Goal: Task Accomplishment & Management: Manage account settings

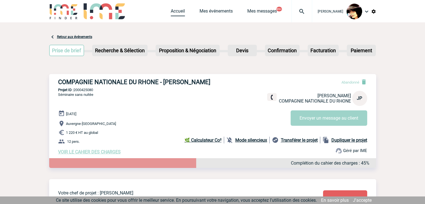
click at [176, 9] on link "Accueil" at bounding box center [178, 12] width 14 height 8
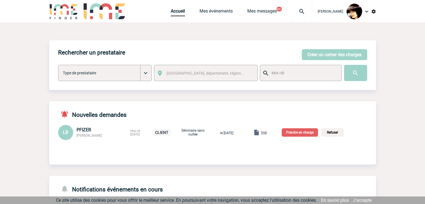
click at [267, 132] on span "Voir" at bounding box center [264, 133] width 6 height 4
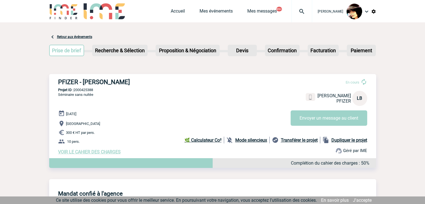
click at [98, 153] on span "VOIR LE CAHIER DES CHARGES" at bounding box center [89, 151] width 63 height 5
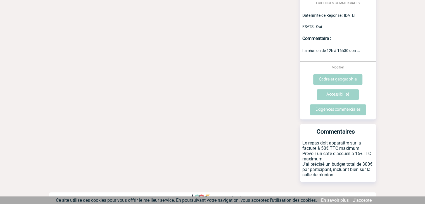
scroll to position [238, 0]
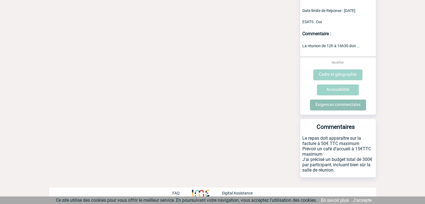
click at [328, 108] on input "Exigences commerciales" at bounding box center [338, 104] width 56 height 11
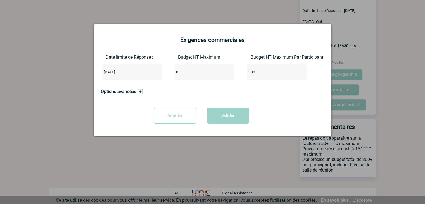
click at [186, 72] on input "0" at bounding box center [201, 71] width 53 height 7
type input "3000"
drag, startPoint x: 229, startPoint y: 120, endPoint x: 211, endPoint y: 127, distance: 18.9
click at [229, 120] on button "Valider" at bounding box center [228, 116] width 42 height 16
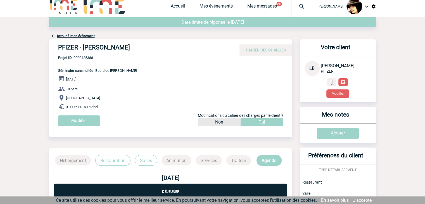
scroll to position [0, 0]
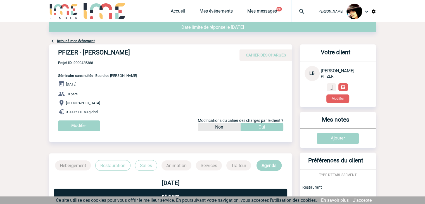
click at [171, 9] on link "Accueil" at bounding box center [178, 12] width 14 height 8
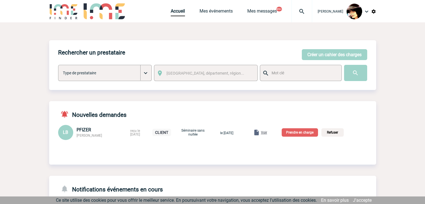
click at [309, 134] on p "Prendre en charge" at bounding box center [300, 132] width 36 height 8
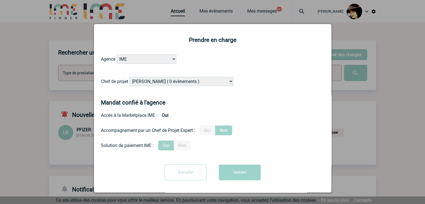
click at [184, 81] on select "[PERSON_NAME] ( 0 évènements ) [PERSON_NAME] ( 1196 évènements ) [PERSON_NAME] …" at bounding box center [181, 81] width 104 height 9
select select "121547"
click at [129, 77] on select "[PERSON_NAME] ( 0 évènements ) [PERSON_NAME] ( 1196 évènements ) [PERSON_NAME] …" at bounding box center [181, 81] width 104 height 9
click at [210, 133] on label "Oui" at bounding box center [208, 130] width 16 height 10
click at [0, 0] on input "Oui" at bounding box center [0, 0] width 0 height 0
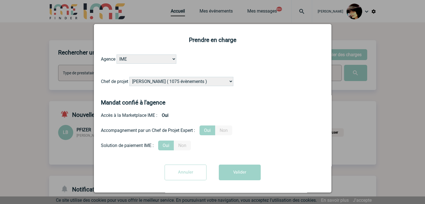
click at [236, 170] on button "Valider" at bounding box center [240, 173] width 42 height 16
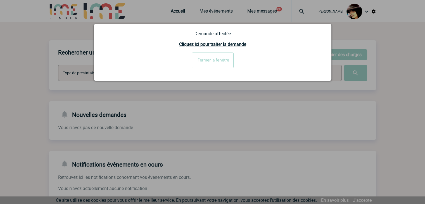
click at [200, 63] on input "Fermer la fenêtre" at bounding box center [213, 61] width 42 height 16
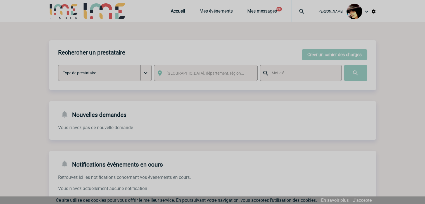
click at [297, 12] on img at bounding box center [302, 11] width 20 height 7
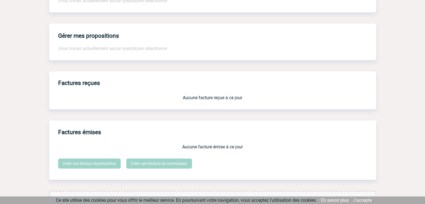
scroll to position [462, 0]
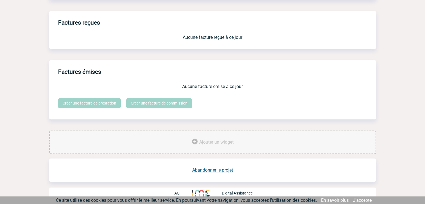
click at [209, 170] on link "Abandonner le projet" at bounding box center [212, 169] width 41 height 5
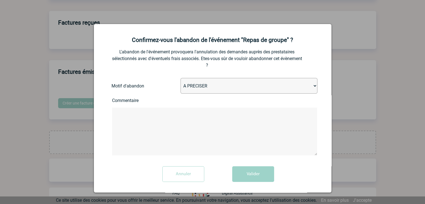
click at [202, 86] on select "A PRECISER Projet annulé Projet reporté Evénement organisé en interne A fait ap…" at bounding box center [249, 86] width 137 height 16
select select "ABANDON_PROJET_10"
click at [181, 79] on select "A PRECISER Projet annulé Projet reporté Evénement organisé en interne A fait ap…" at bounding box center [249, 86] width 137 height 16
click at [253, 175] on button "Valider" at bounding box center [253, 174] width 42 height 16
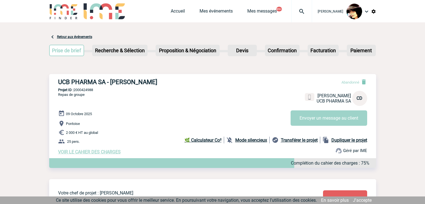
scroll to position [267, 0]
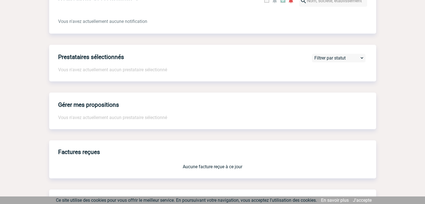
click at [313, 106] on div "Gérer mes propositions Vous n'avez actuellement aucun prestataire sélectionné" at bounding box center [212, 111] width 327 height 37
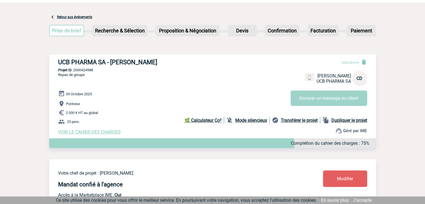
scroll to position [0, 0]
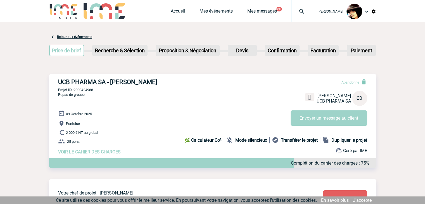
click at [375, 11] on img at bounding box center [373, 11] width 5 height 5
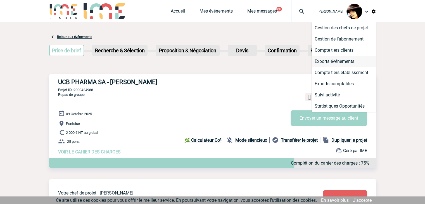
click at [328, 64] on li "Exports événements" at bounding box center [344, 61] width 64 height 11
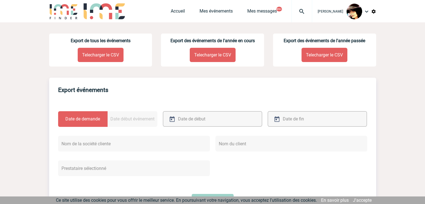
click at [101, 56] on p "Telecharger le CSV" at bounding box center [101, 55] width 46 height 14
click at [172, 10] on link "Accueil" at bounding box center [178, 12] width 14 height 8
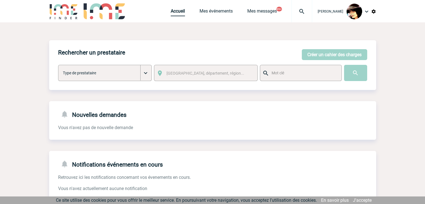
click at [171, 13] on link "Accueil" at bounding box center [178, 12] width 14 height 8
